Goal: Find specific page/section: Find specific page/section

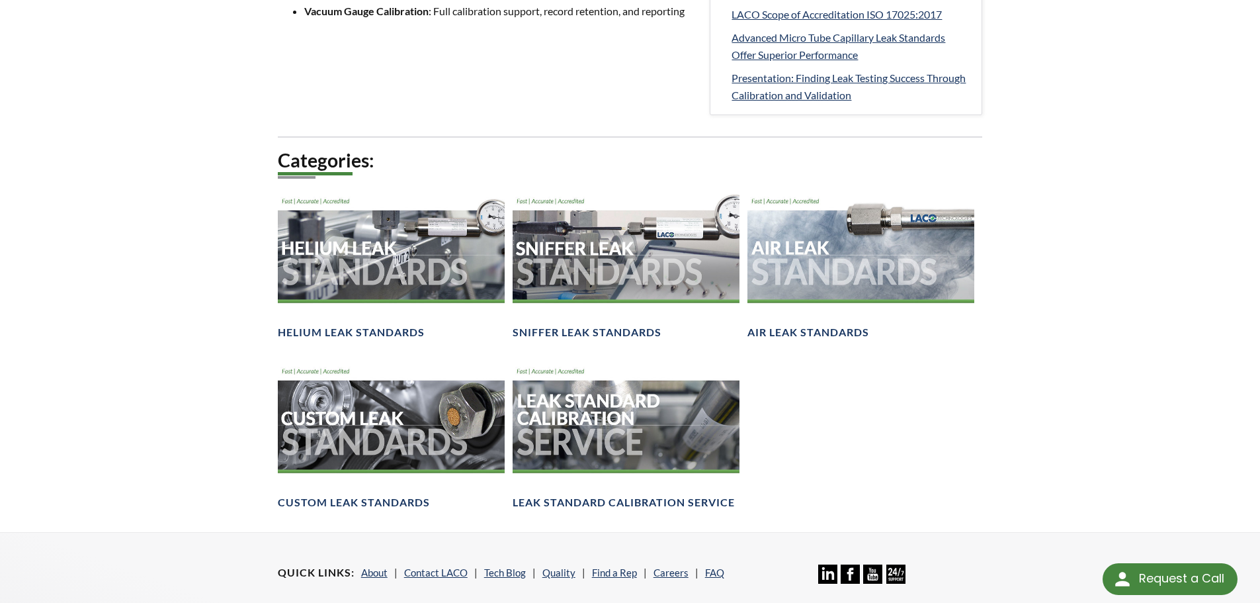
scroll to position [794, 0]
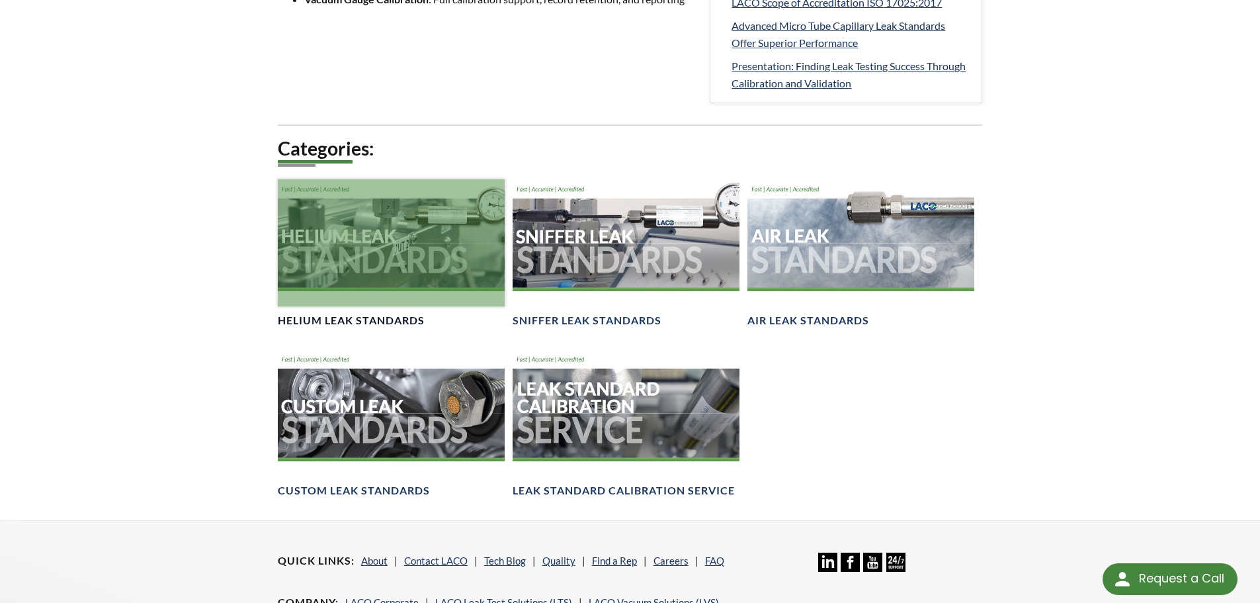
click at [353, 248] on div at bounding box center [391, 243] width 227 height 128
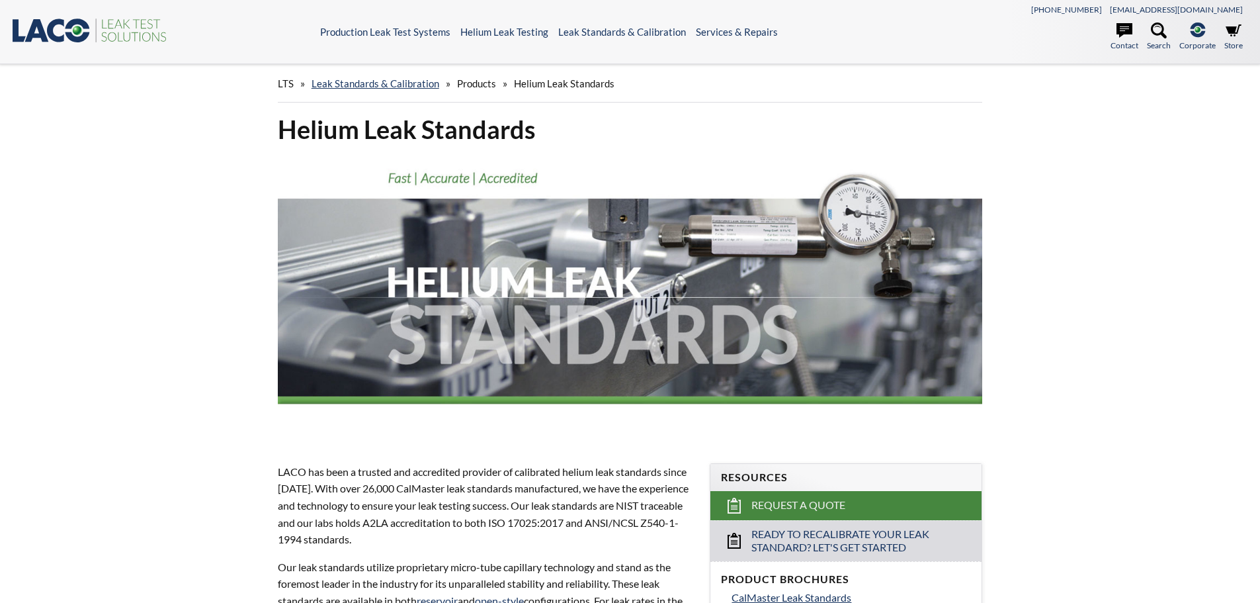
select select "Language Translate Widget"
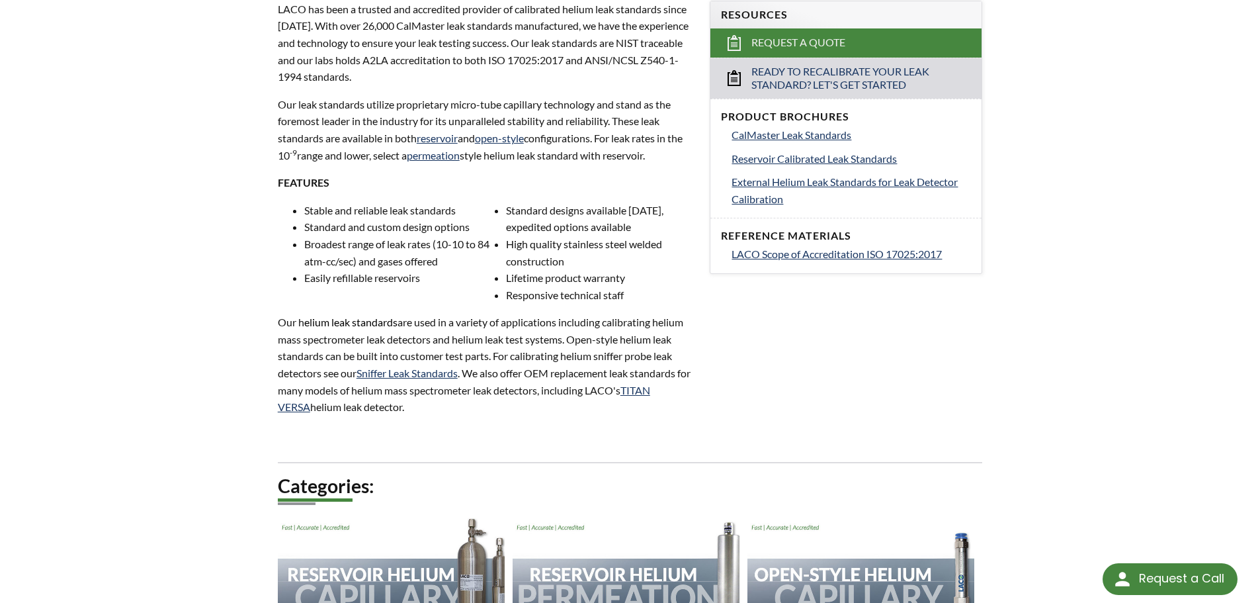
scroll to position [462, 0]
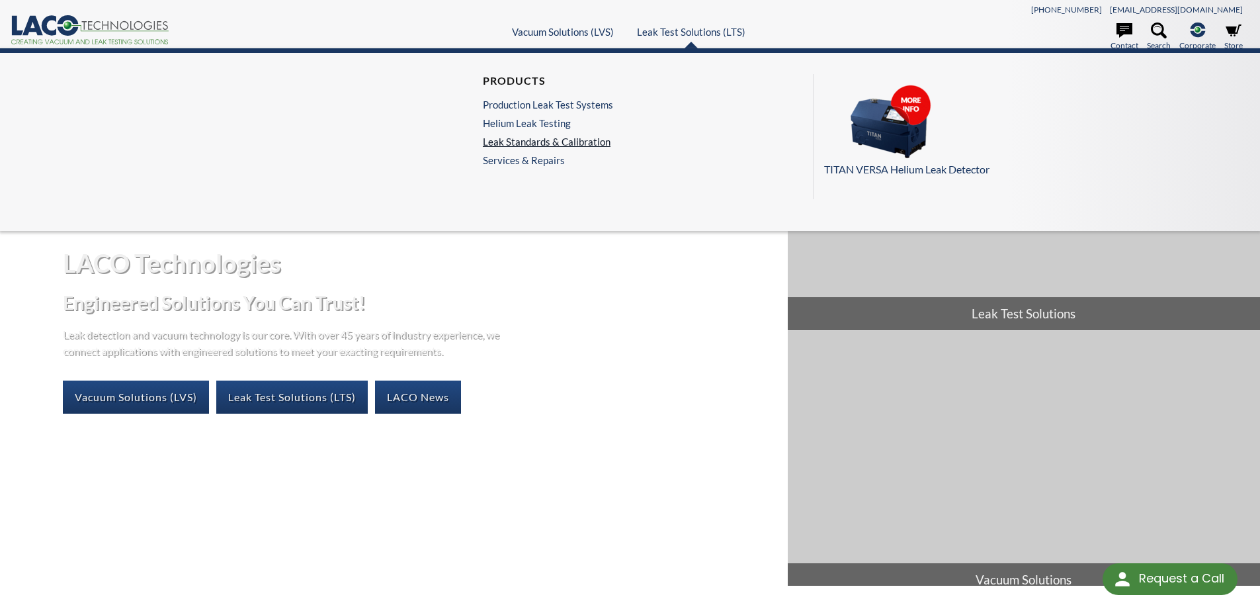
click at [565, 137] on link "Leak Standards & Calibration" at bounding box center [548, 142] width 130 height 12
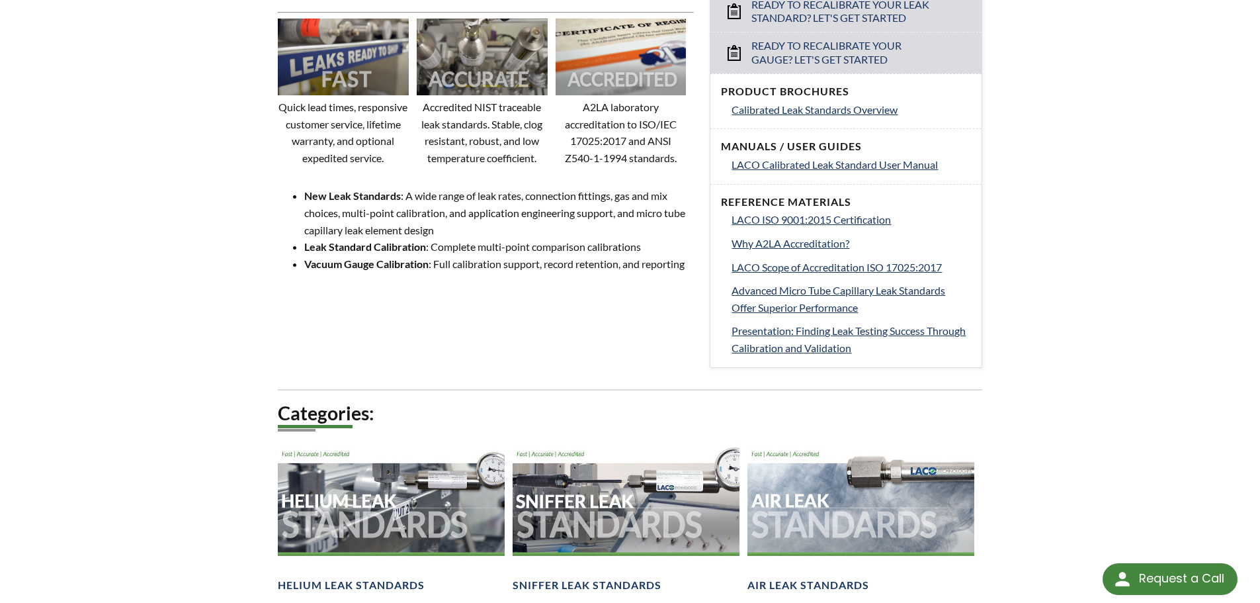
scroll to position [794, 0]
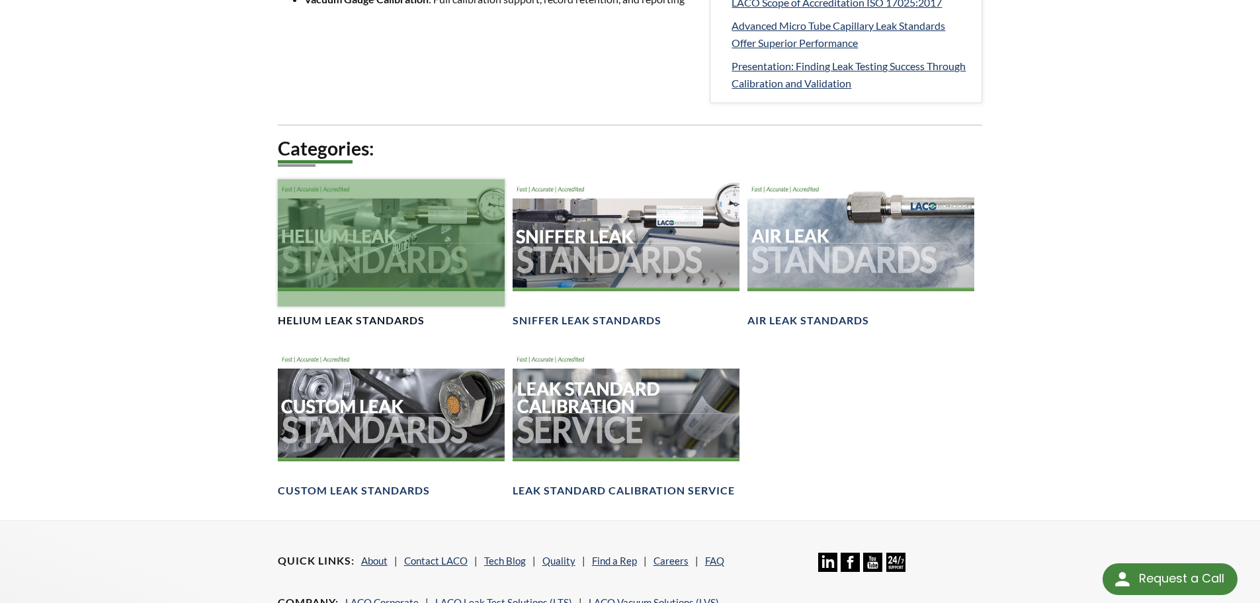
click at [374, 272] on div at bounding box center [391, 243] width 227 height 128
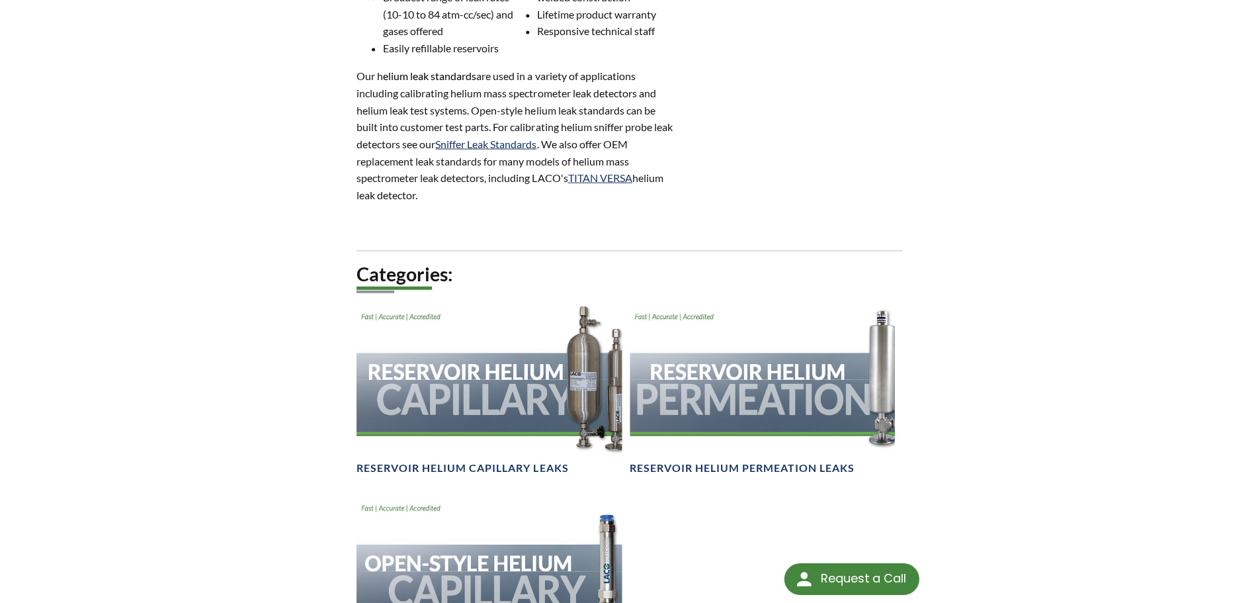
scroll to position [726, 0]
